Goal: Check status: Check status

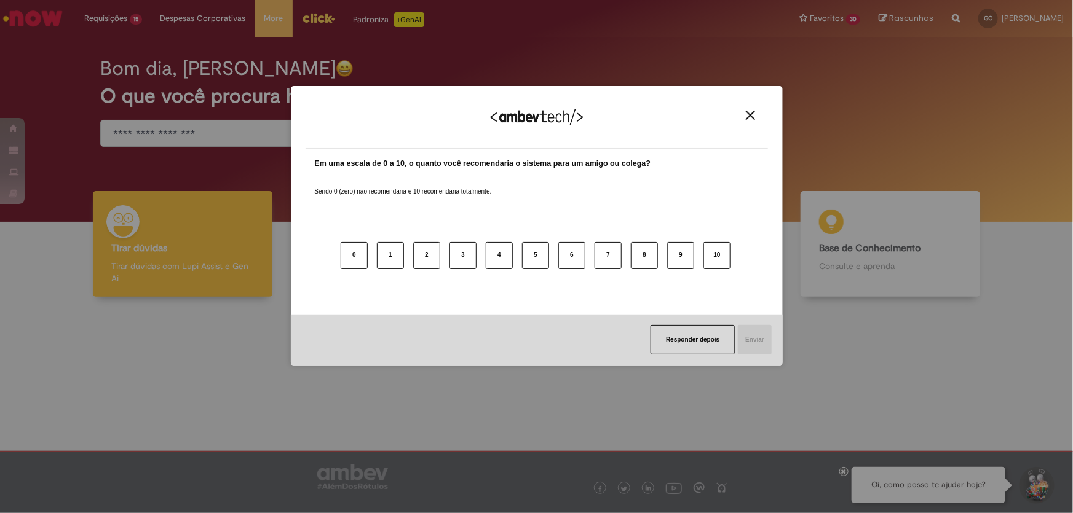
click at [750, 111] on img "Close" at bounding box center [750, 115] width 9 height 9
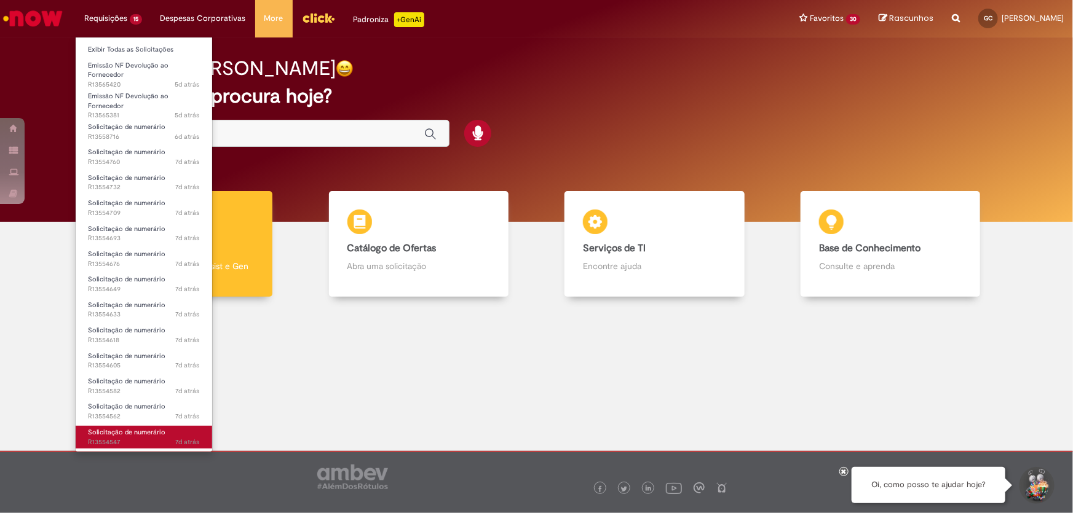
click at [135, 428] on span "Solicitação de numerário" at bounding box center [126, 432] width 77 height 9
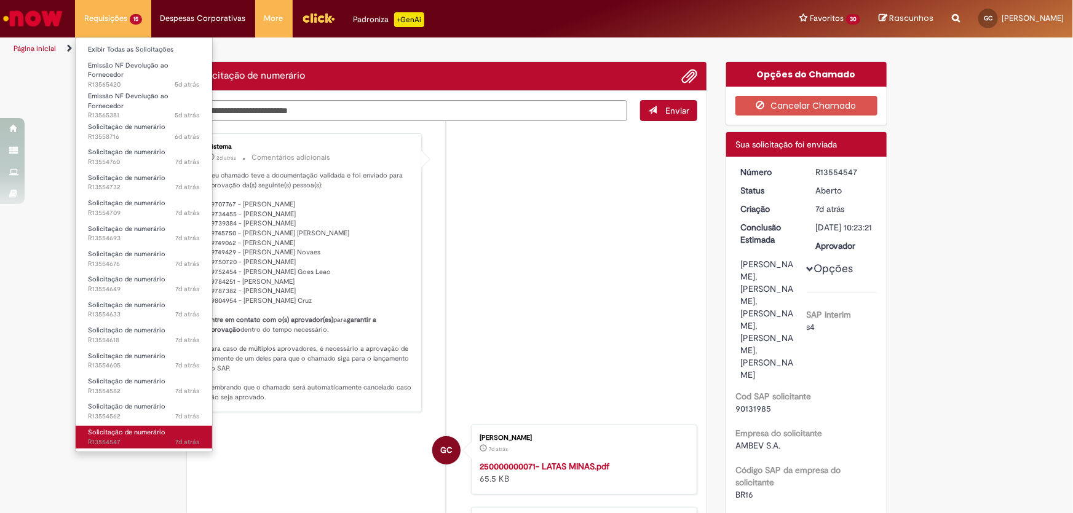
click at [135, 428] on span "Solicitação de numerário" at bounding box center [126, 432] width 77 height 9
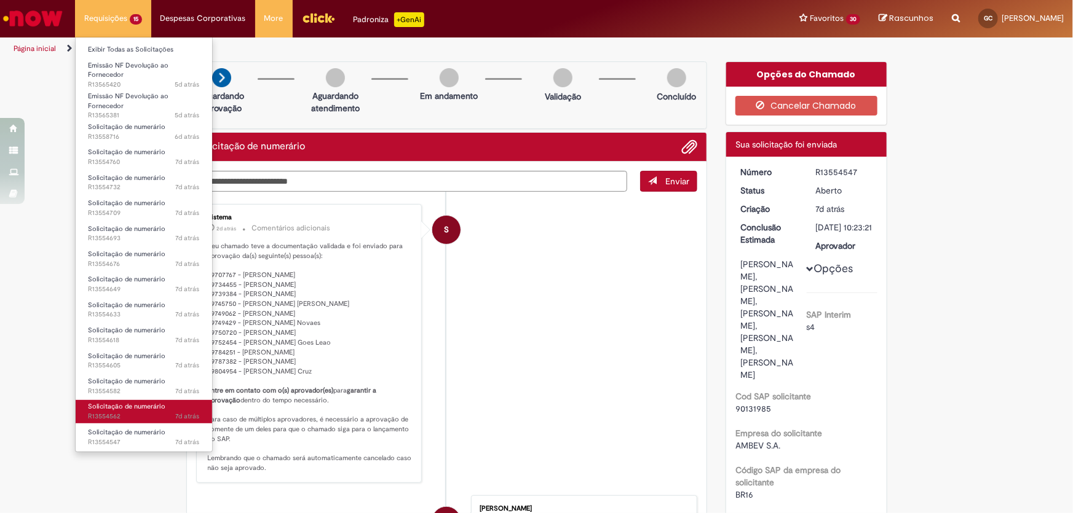
click at [140, 418] on span "7d atrás 7 dias atrás R13554562" at bounding box center [144, 417] width 112 height 10
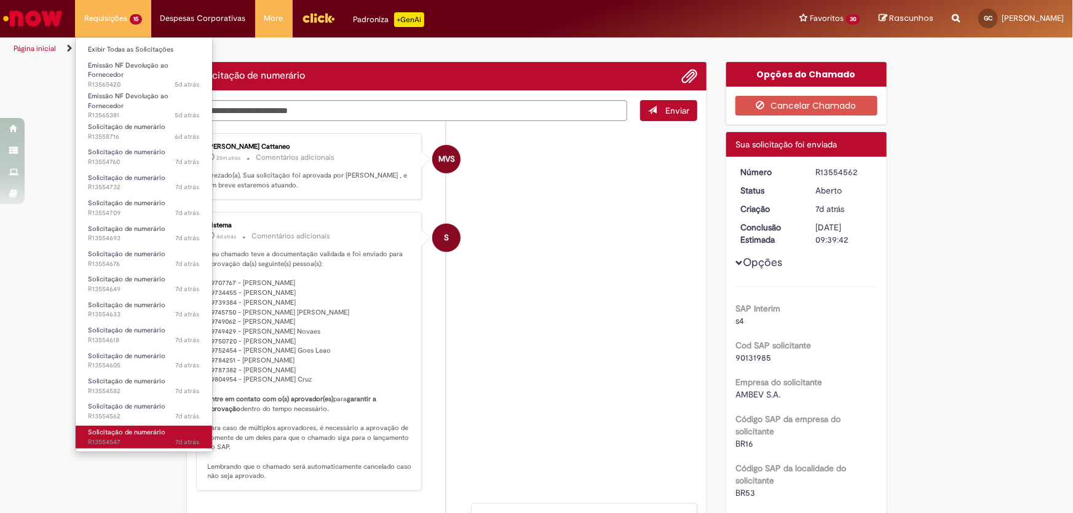
click at [132, 430] on span "Solicitação de numerário" at bounding box center [126, 432] width 77 height 9
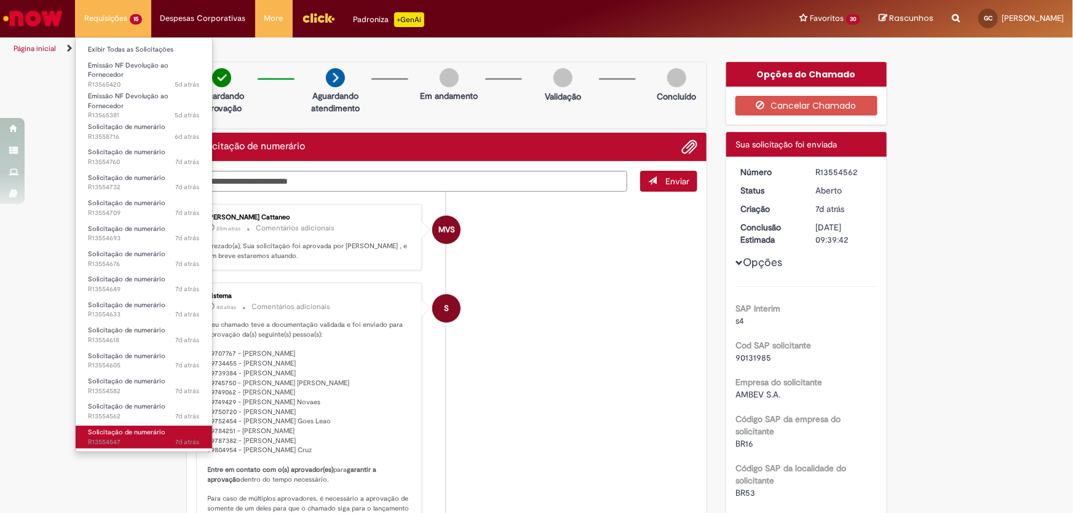
click at [132, 430] on span "Solicitação de numerário" at bounding box center [126, 432] width 77 height 9
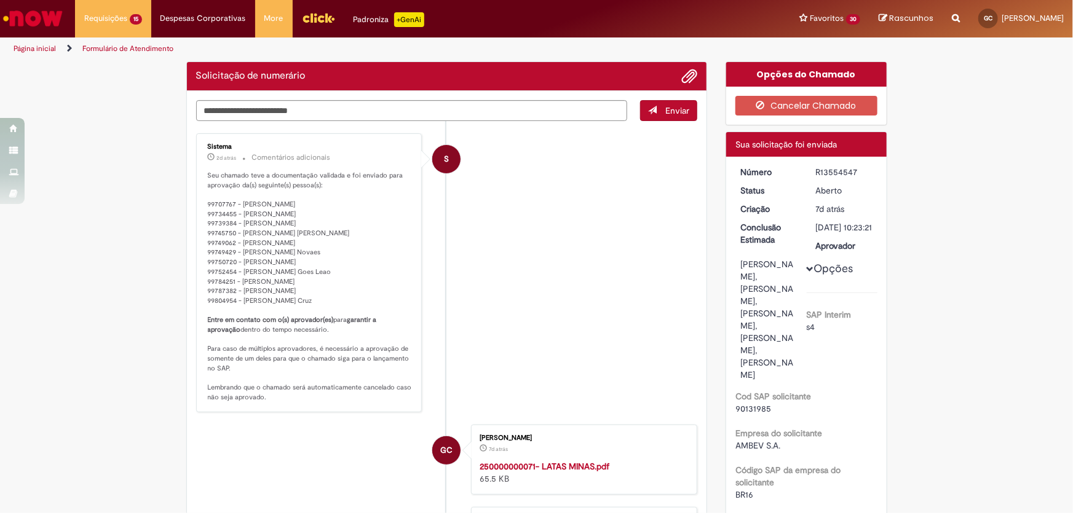
click at [826, 170] on div "R13554547" at bounding box center [844, 172] width 57 height 12
copy div "R13554547"
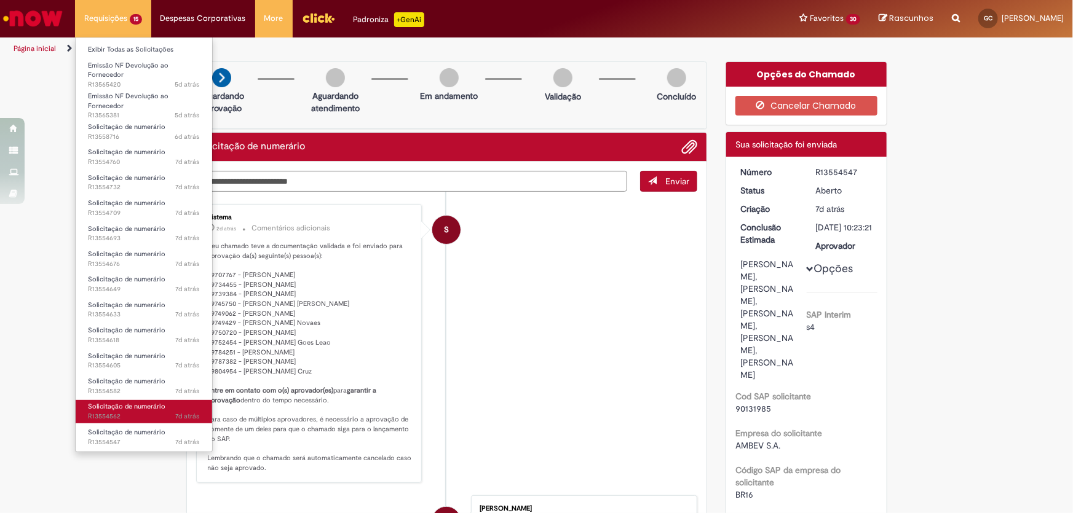
click at [122, 414] on span "7d atrás 7 dias atrás R13554562" at bounding box center [144, 417] width 112 height 10
click at [125, 403] on span "Solicitação de numerário" at bounding box center [126, 406] width 77 height 9
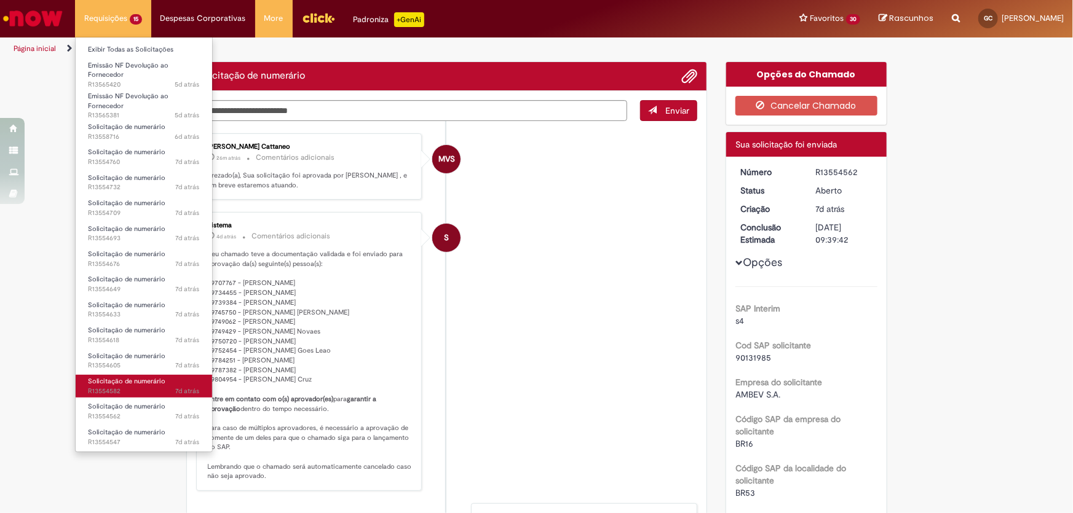
click at [116, 387] on span "7d atrás 7 dias atrás R13554582" at bounding box center [144, 392] width 112 height 10
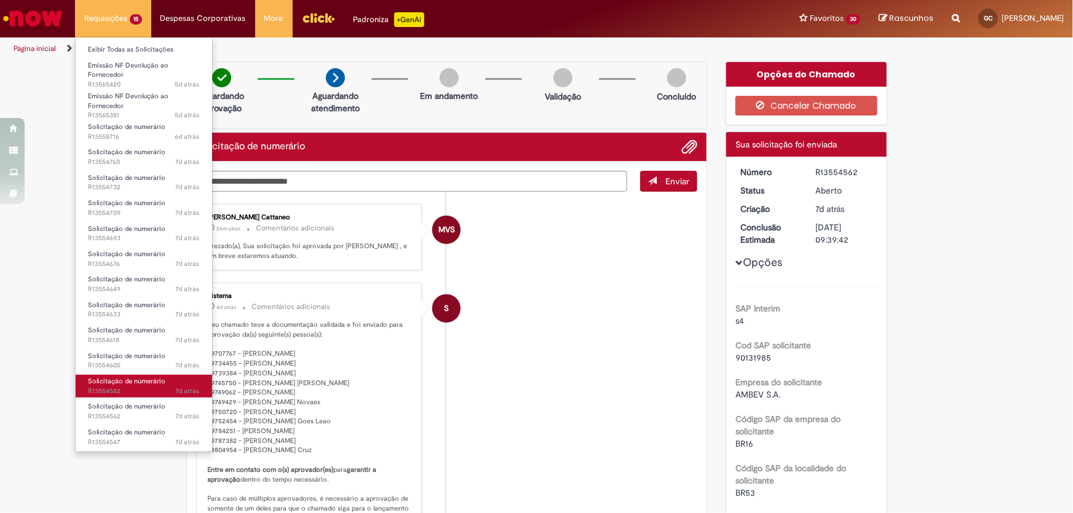
click at [116, 387] on span "7d atrás 7 dias atrás R13554582" at bounding box center [144, 392] width 112 height 10
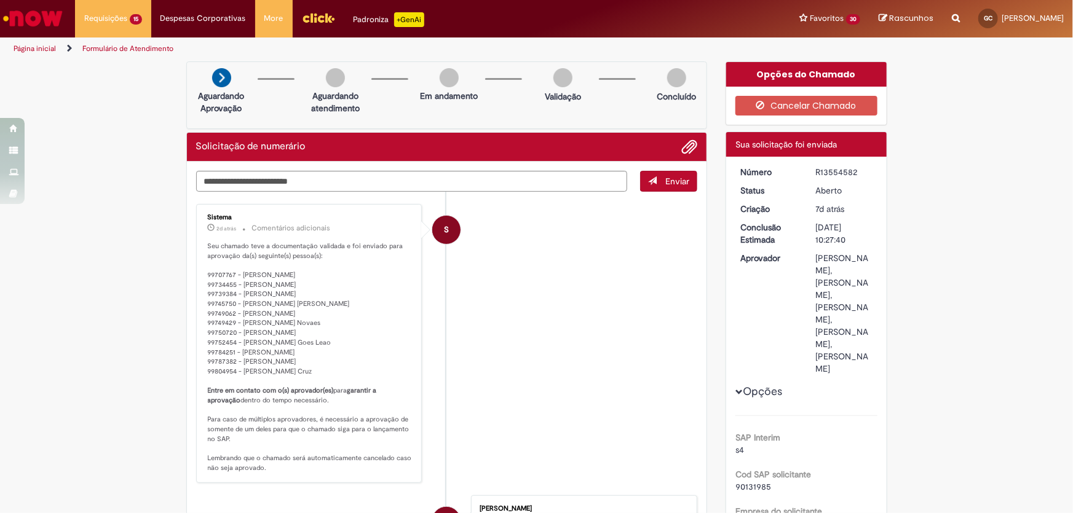
click at [837, 175] on div "R13554582" at bounding box center [844, 172] width 57 height 12
copy div "R13554582"
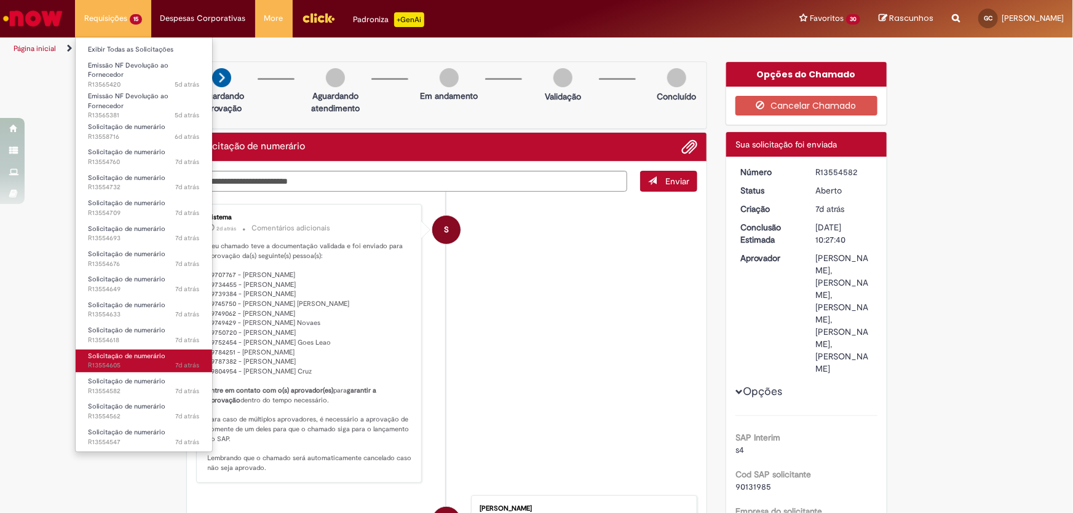
click at [89, 365] on span "7d atrás 7 dias atrás R13554605" at bounding box center [144, 366] width 112 height 10
click at [91, 363] on span "7d atrás 7 dias atrás R13554605" at bounding box center [144, 366] width 112 height 10
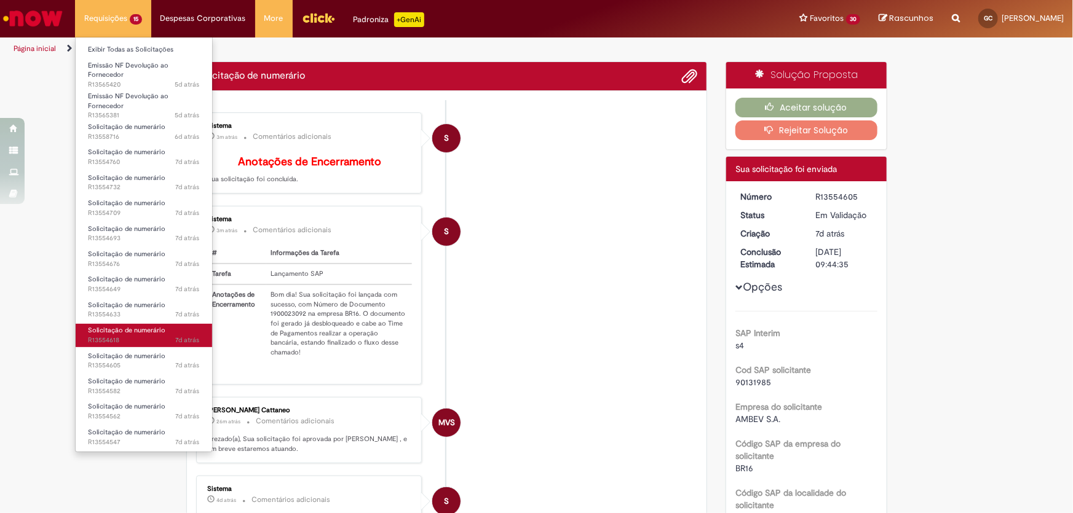
click at [111, 340] on span "7d atrás 7 dias atrás R13554618" at bounding box center [144, 341] width 112 height 10
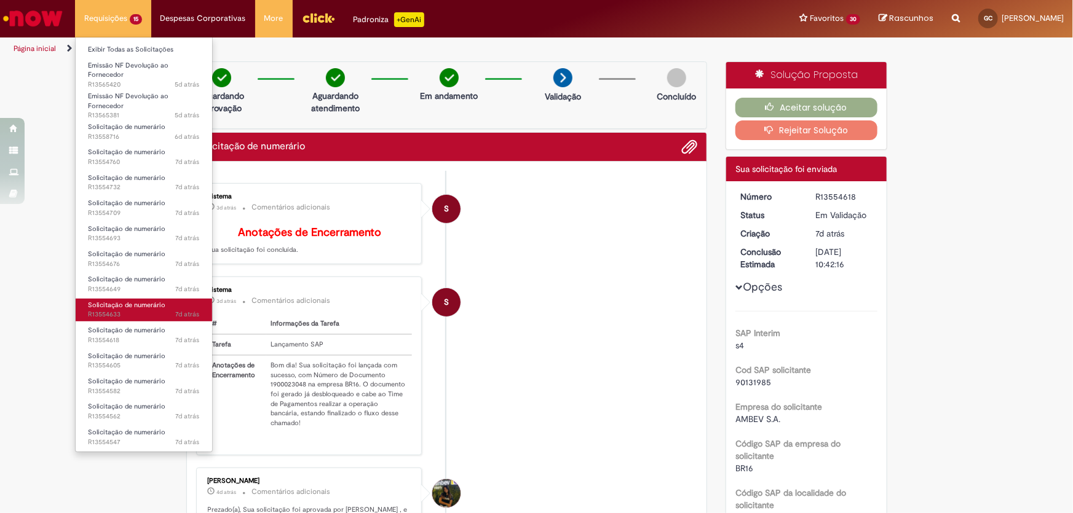
click at [132, 317] on span "7d atrás 7 dias atrás R13554633" at bounding box center [144, 315] width 112 height 10
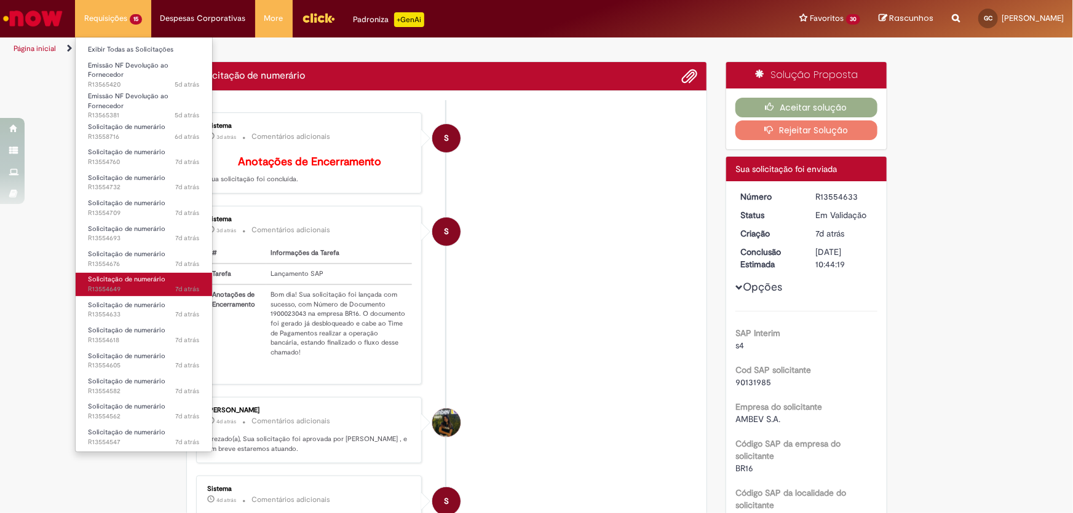
click at [137, 285] on span "7d atrás 7 dias atrás R13554649" at bounding box center [144, 290] width 112 height 10
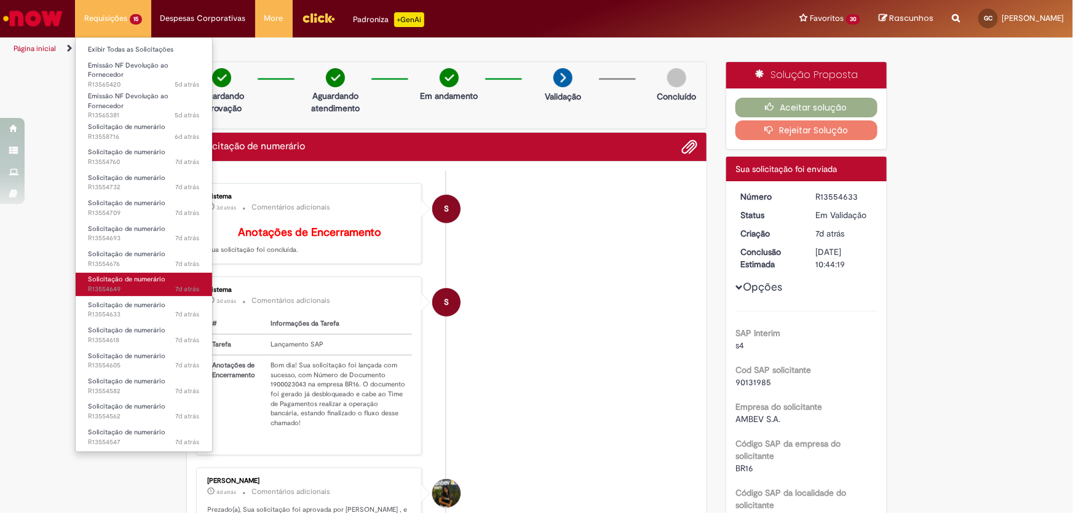
click at [137, 285] on span "7d atrás 7 dias atrás R13554649" at bounding box center [144, 290] width 112 height 10
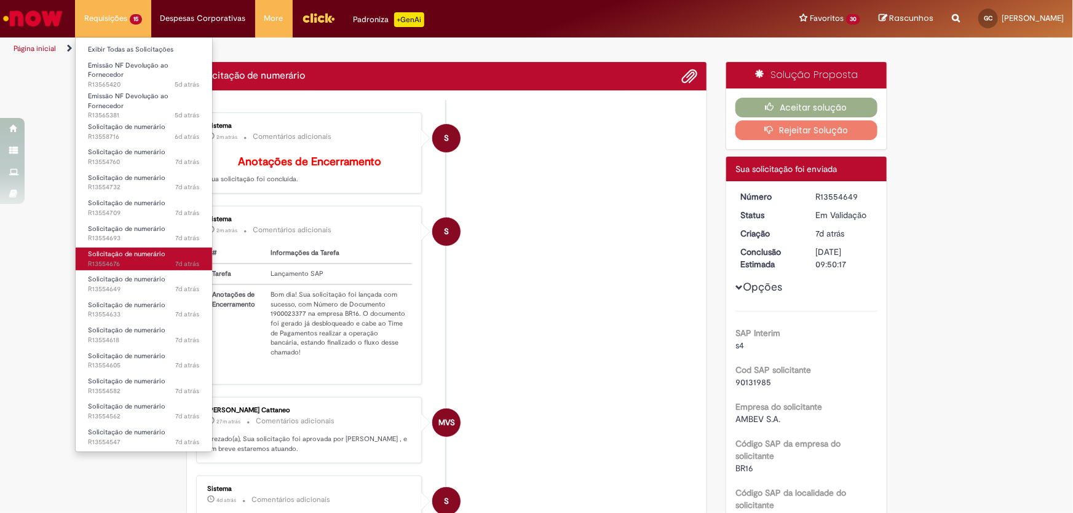
click at [141, 263] on span "7d atrás 7 dias atrás R13554676" at bounding box center [144, 264] width 112 height 10
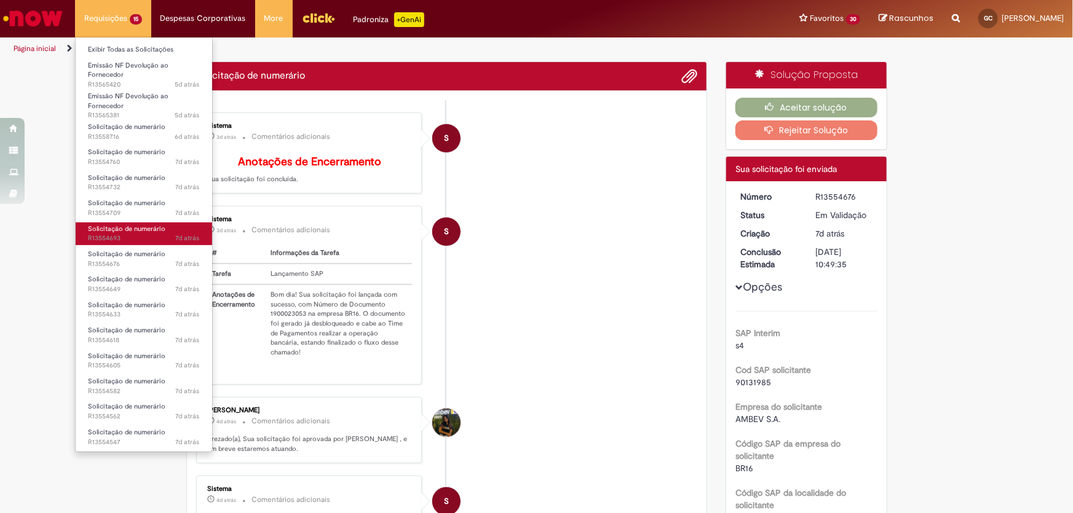
click at [146, 235] on span "7d atrás 7 dias atrás R13554693" at bounding box center [144, 239] width 112 height 10
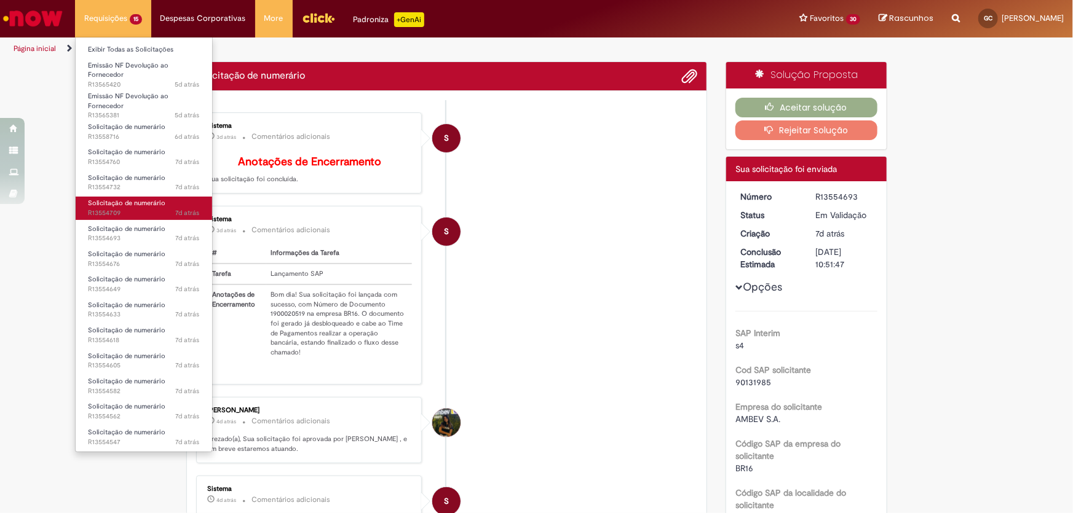
click at [105, 211] on span "7d atrás 7 dias atrás R13554709" at bounding box center [144, 213] width 112 height 10
click at [129, 188] on span "7d atrás 7 dias atrás R13554732" at bounding box center [144, 188] width 112 height 10
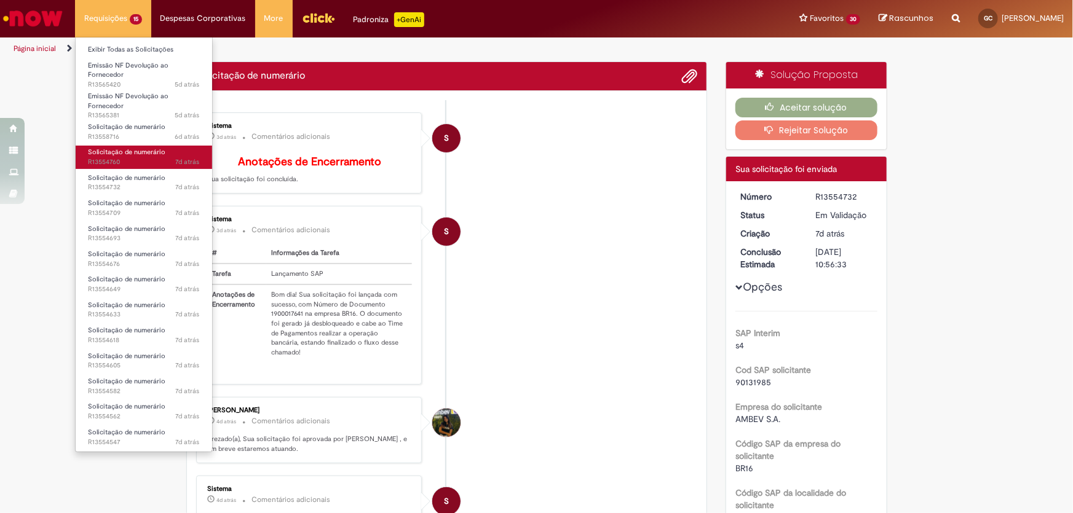
click at [123, 162] on span "7d atrás 7 dias atrás R13554760" at bounding box center [144, 162] width 112 height 10
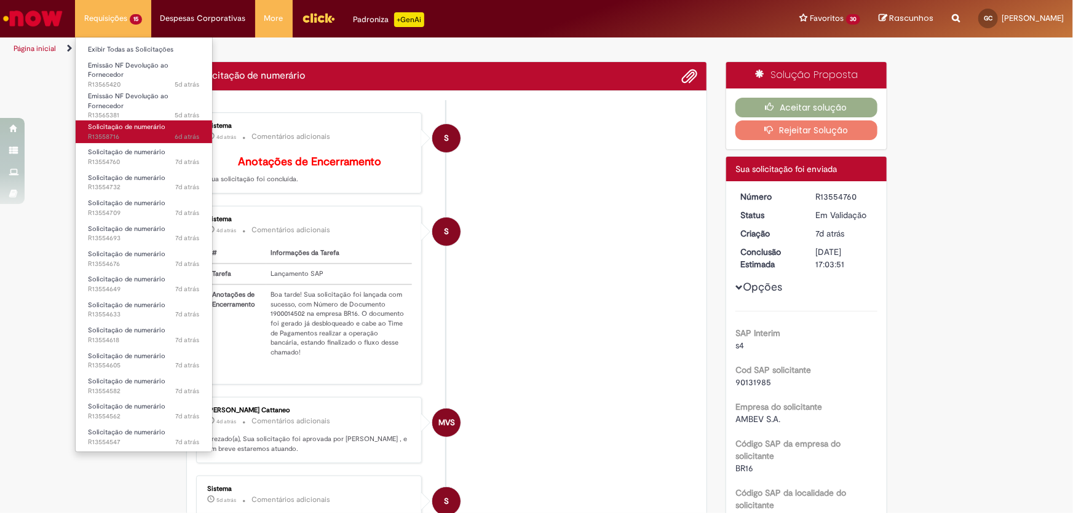
click at [142, 136] on span "6d atrás 6 dias atrás R13558716" at bounding box center [144, 137] width 112 height 10
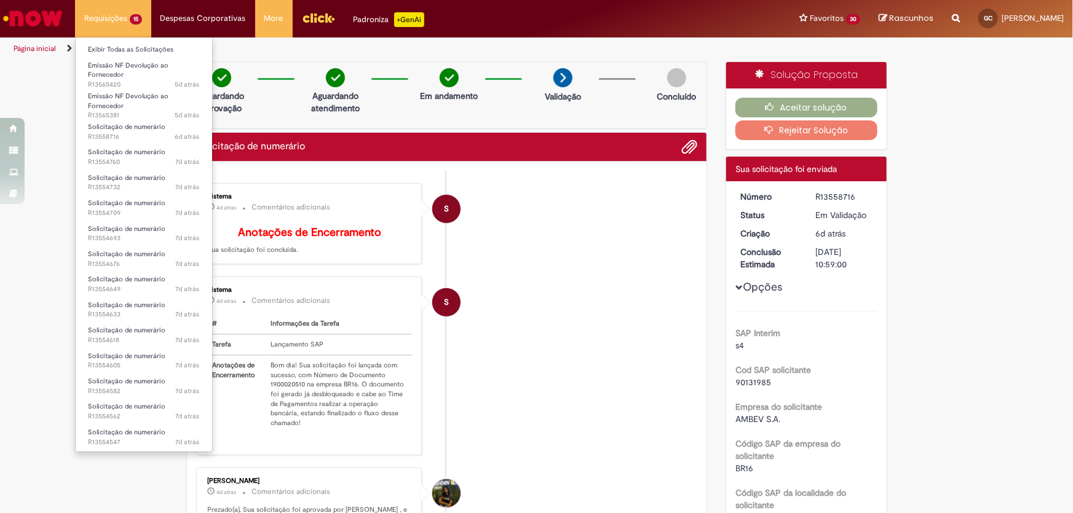
click at [130, 18] on li "Requisições 15 Exibir Todas as Solicitações Emissão NF Devolução ao Fornecedor …" at bounding box center [113, 18] width 76 height 37
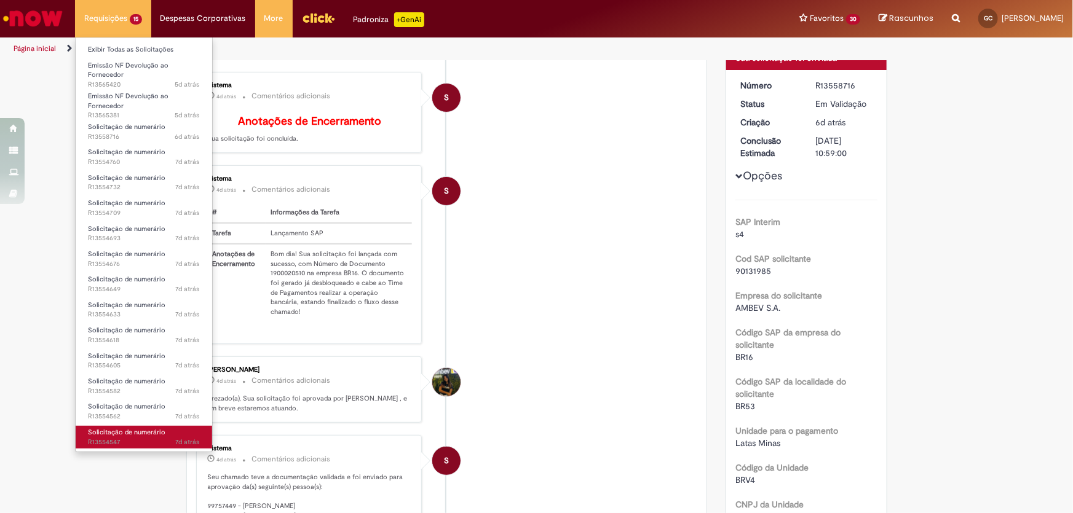
click at [138, 438] on span "7d atrás 7 dias atrás R13554547" at bounding box center [144, 443] width 112 height 10
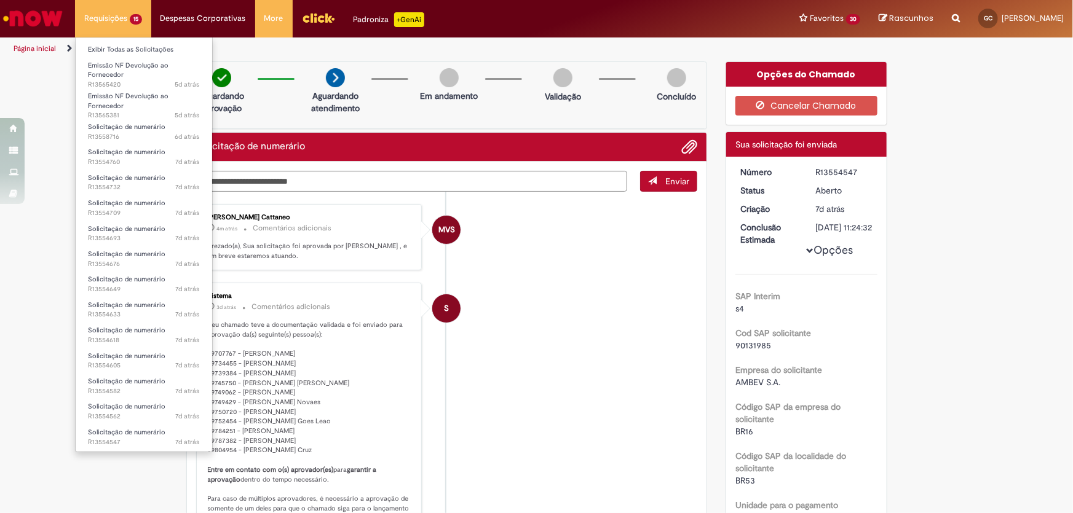
drag, startPoint x: 89, startPoint y: 7, endPoint x: 97, endPoint y: 28, distance: 22.4
click at [89, 8] on li "Requisições 15 Exibir Todas as Solicitações Emissão NF Devolução ao Fornecedor …" at bounding box center [113, 18] width 76 height 37
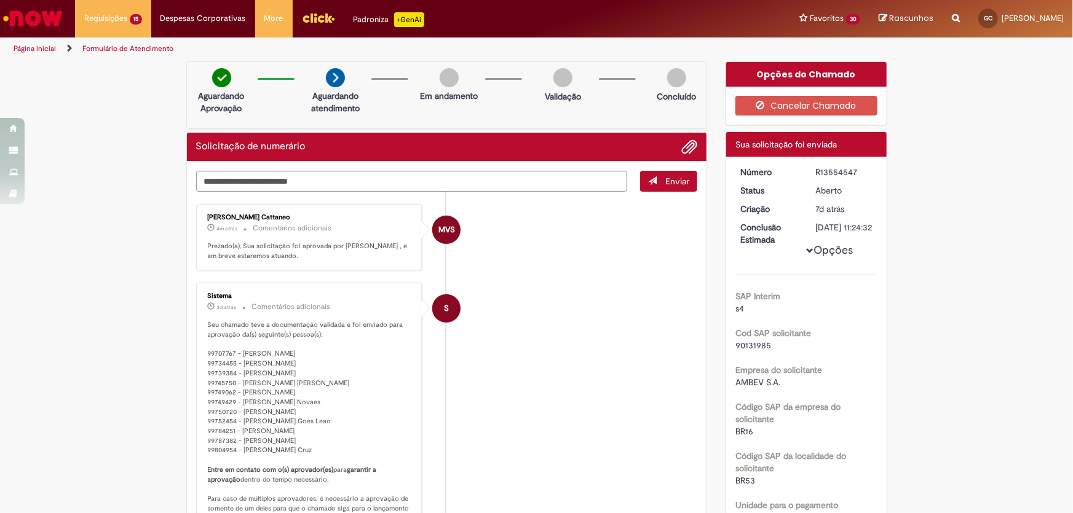
click at [105, 38] on li "Formulário de Atendimento" at bounding box center [128, 49] width 100 height 23
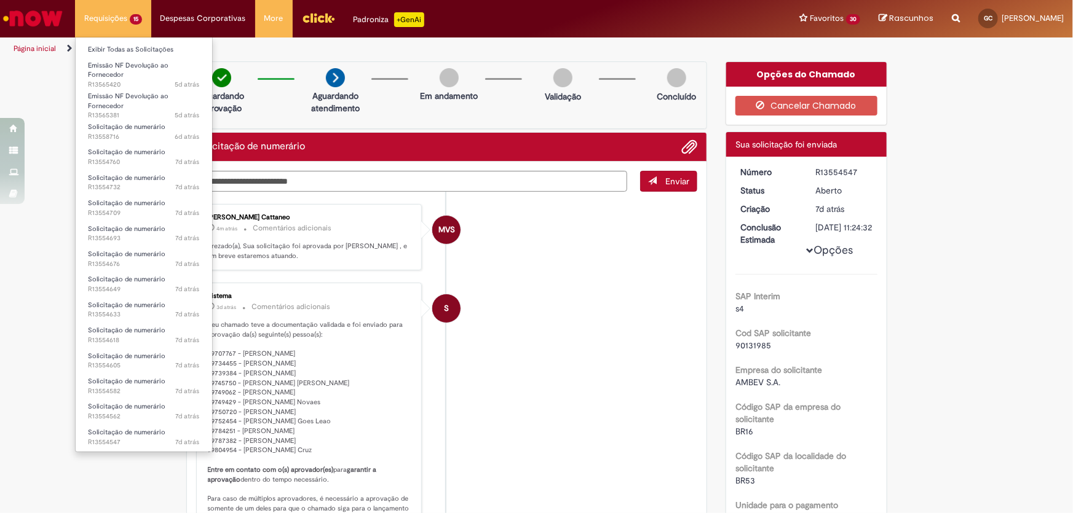
click at [82, 25] on li "Requisições 15 Exibir Todas as Solicitações Emissão NF Devolução ao Fornecedor …" at bounding box center [113, 18] width 76 height 37
click at [105, 438] on span "7d atrás 7 dias atrás R13554547" at bounding box center [144, 443] width 112 height 10
click at [107, 433] on span "Solicitação de numerário" at bounding box center [126, 432] width 77 height 9
click at [109, 430] on span "Solicitação de numerário" at bounding box center [126, 432] width 77 height 9
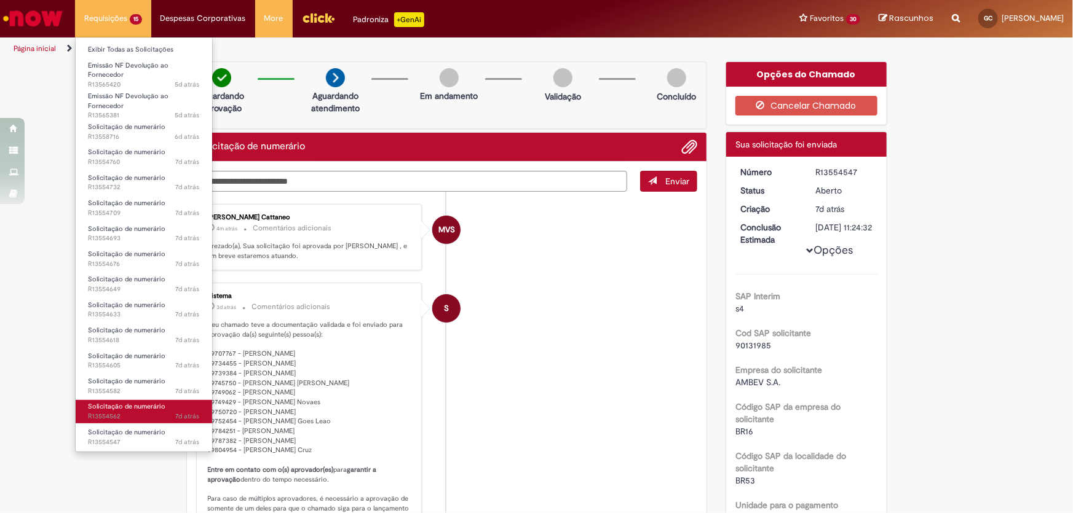
click at [132, 411] on span "Solicitação de numerário" at bounding box center [126, 406] width 77 height 9
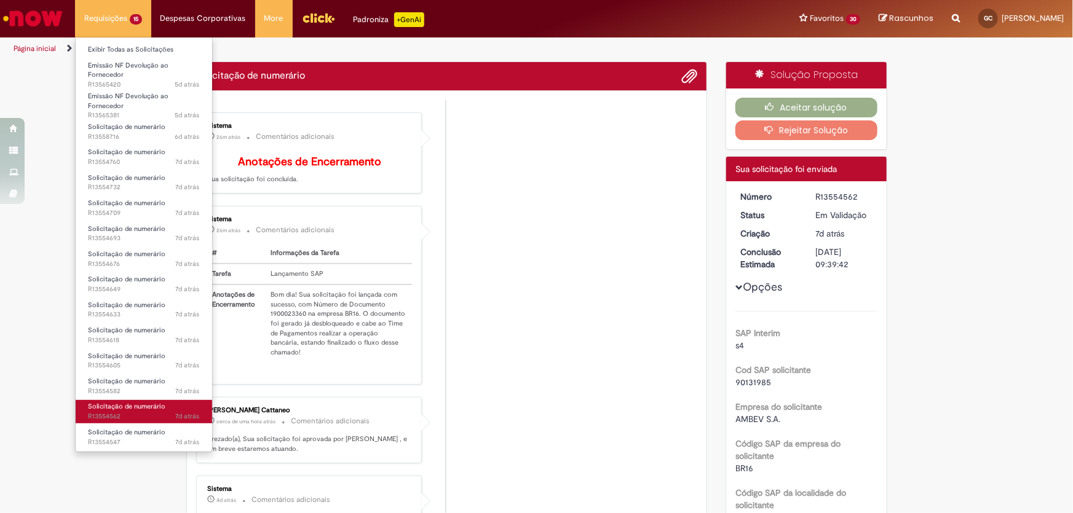
click at [164, 412] on span "7d atrás 7 dias atrás R13554562" at bounding box center [144, 417] width 112 height 10
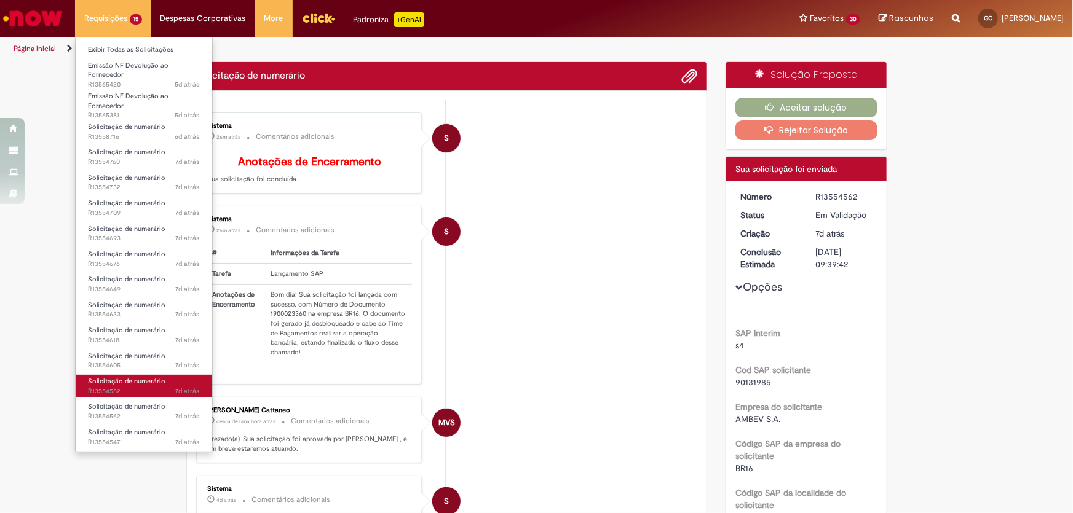
click at [168, 393] on span "7d atrás 7 dias atrás R13554582" at bounding box center [144, 392] width 112 height 10
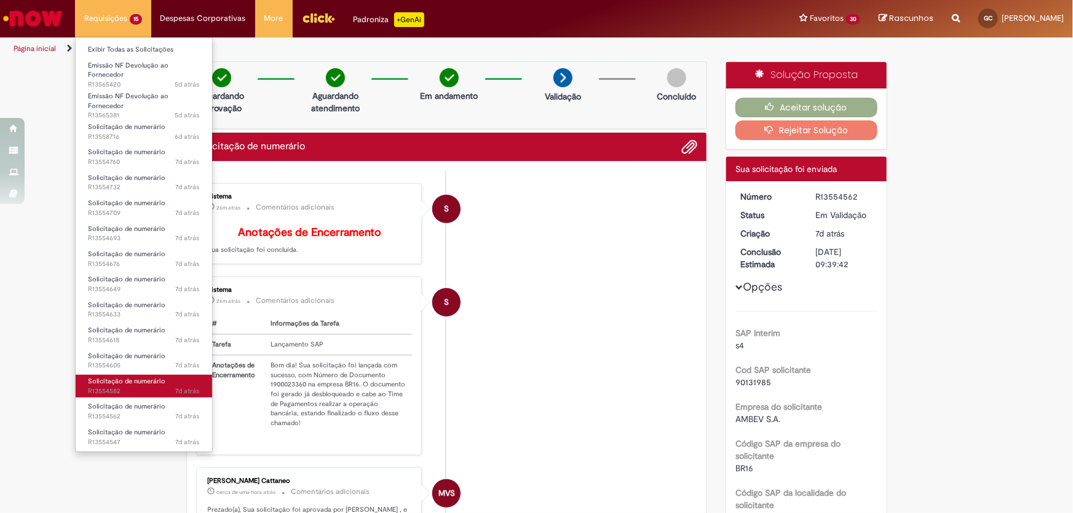
click at [168, 393] on span "7d atrás 7 dias atrás R13554582" at bounding box center [144, 392] width 112 height 10
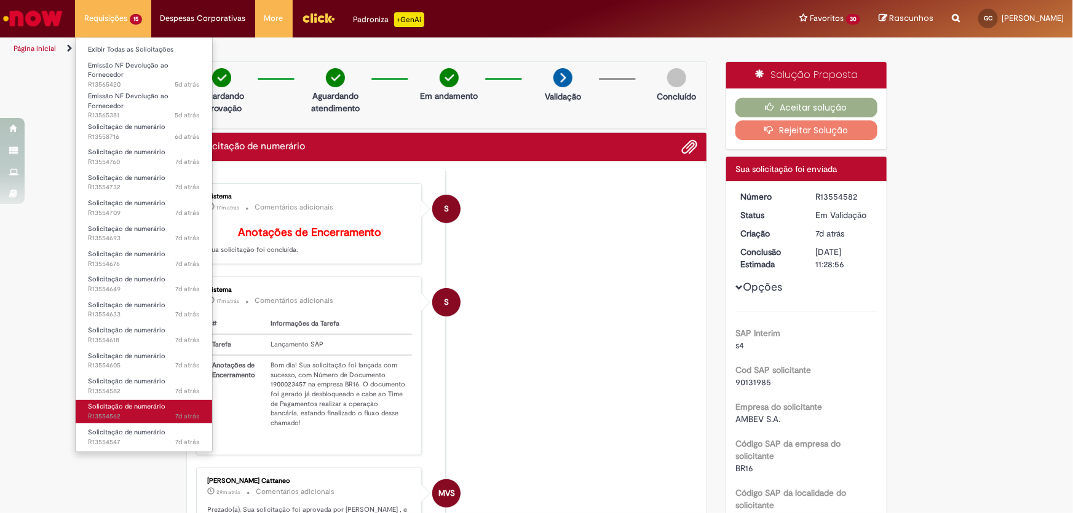
click at [109, 417] on span "7d atrás 7 dias atrás R13554562" at bounding box center [144, 417] width 112 height 10
